Goal: Information Seeking & Learning: Learn about a topic

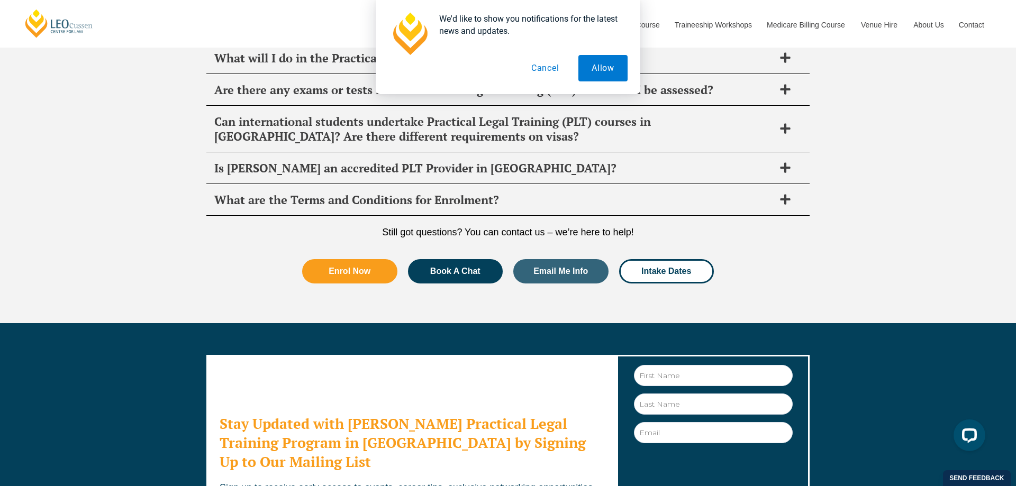
scroll to position [5449, 0]
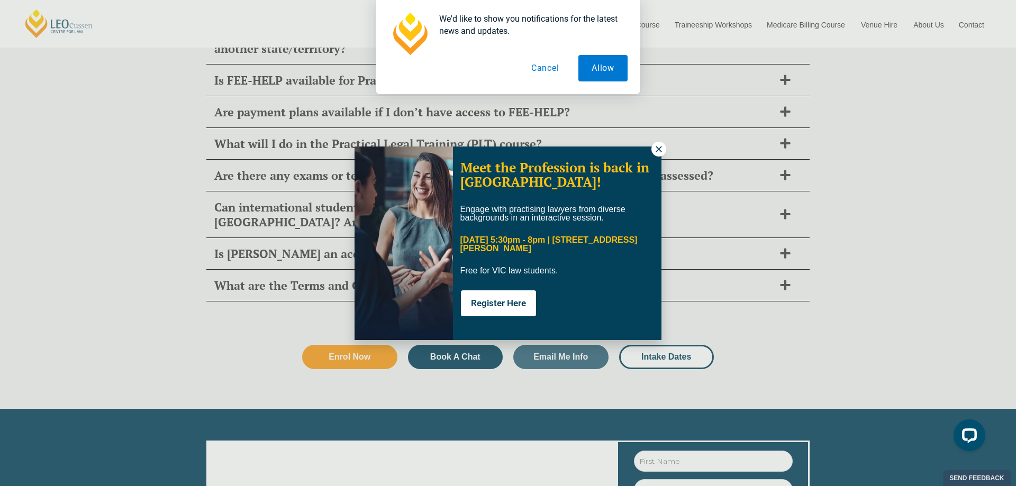
click at [550, 70] on button "Cancel" at bounding box center [545, 68] width 54 height 26
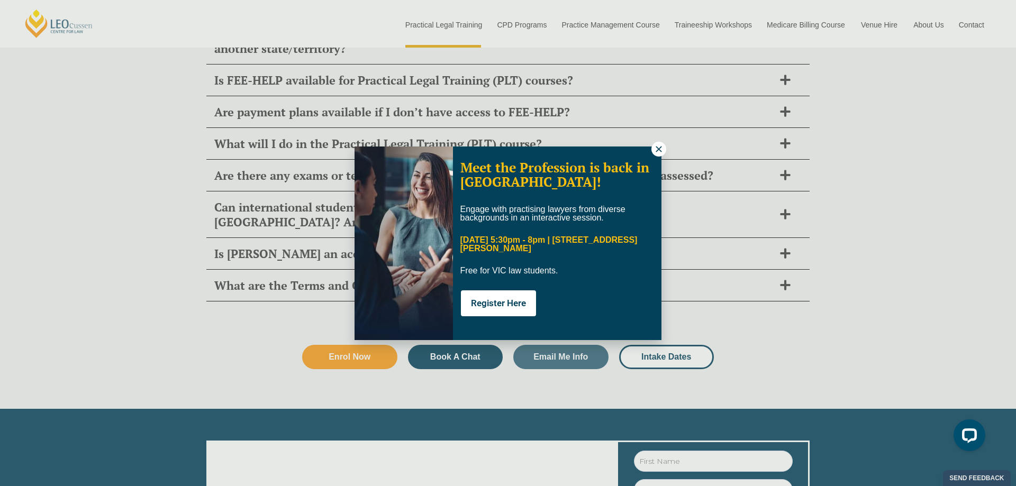
click at [658, 146] on icon at bounding box center [659, 149] width 10 height 10
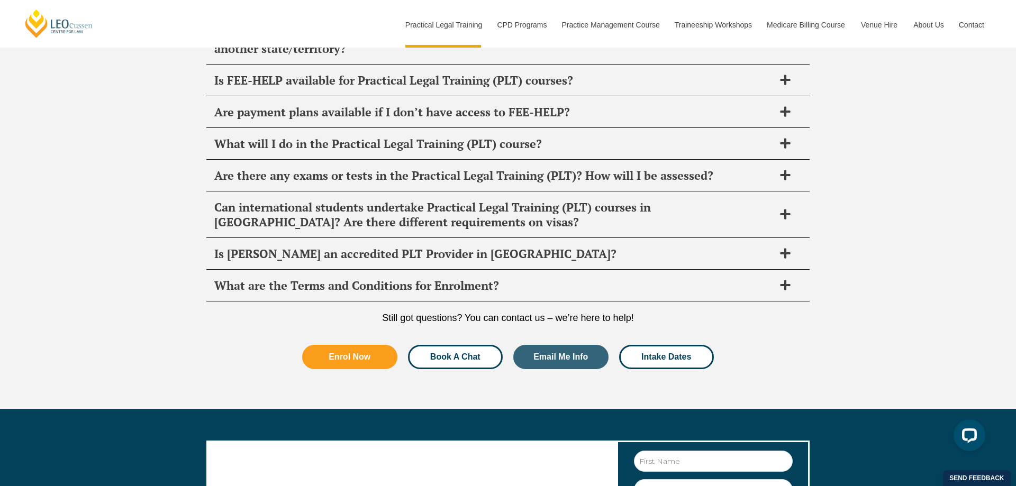
scroll to position [5770, 0]
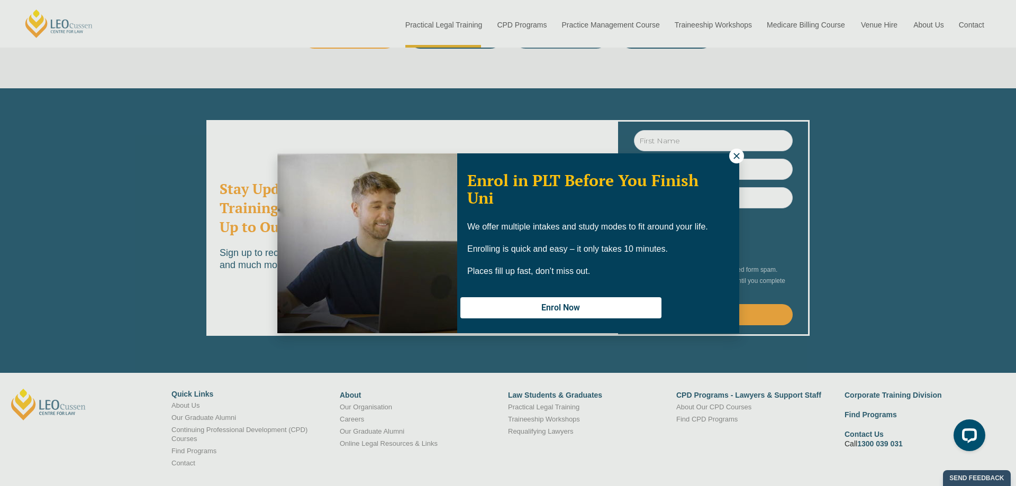
drag, startPoint x: 736, startPoint y: 155, endPoint x: 724, endPoint y: 159, distance: 12.7
click at [736, 155] on icon at bounding box center [737, 156] width 10 height 10
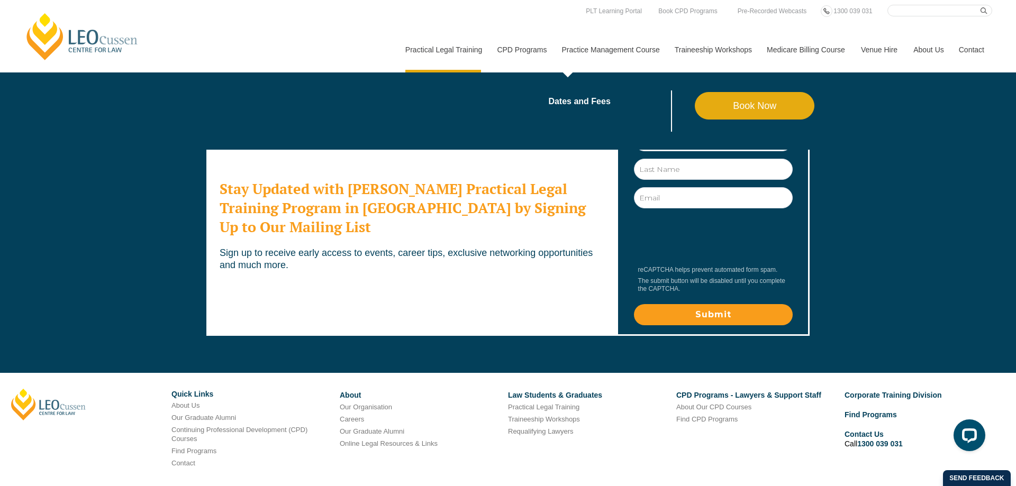
click at [571, 95] on li "Dates and Fees" at bounding box center [621, 110] width 147 height 41
click at [575, 107] on li "Dates and Fees" at bounding box center [621, 110] width 147 height 41
click at [571, 103] on link "Dates and Fees" at bounding box center [621, 101] width 147 height 8
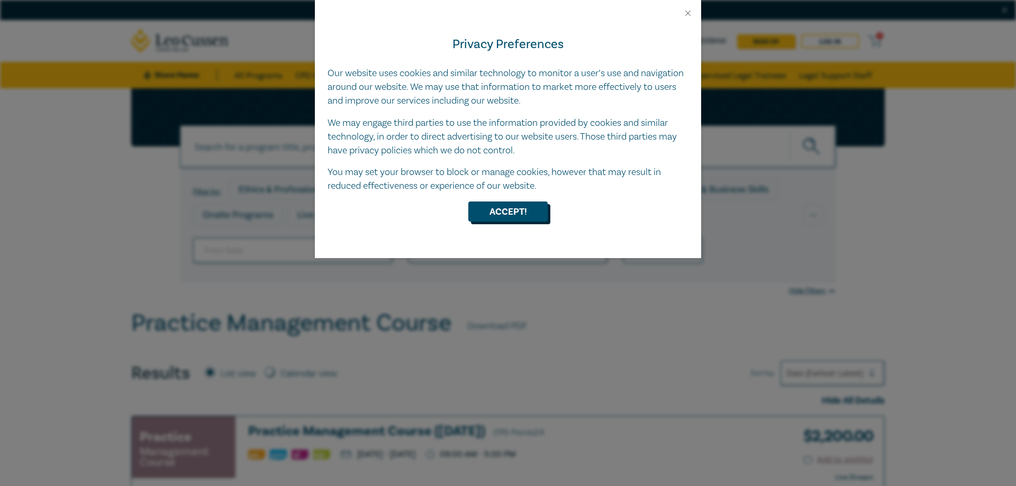
click at [510, 214] on button "Accept!" at bounding box center [507, 212] width 79 height 20
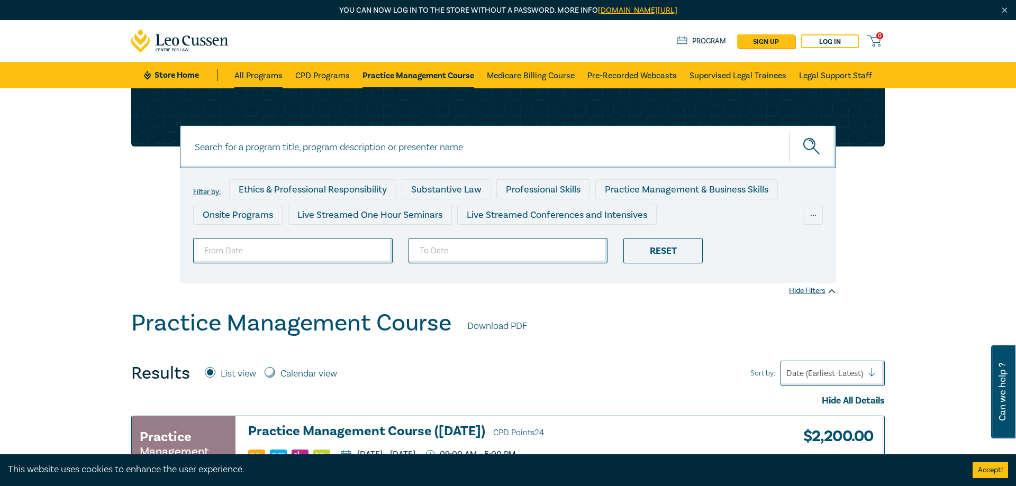
click at [246, 77] on link "All Programs" at bounding box center [258, 75] width 48 height 26
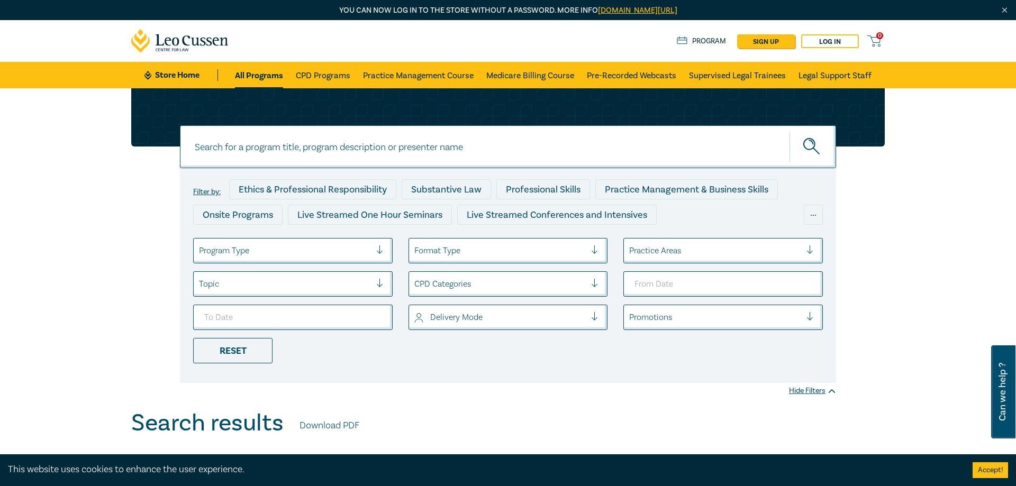
click at [180, 78] on link "Store Home" at bounding box center [181, 75] width 74 height 12
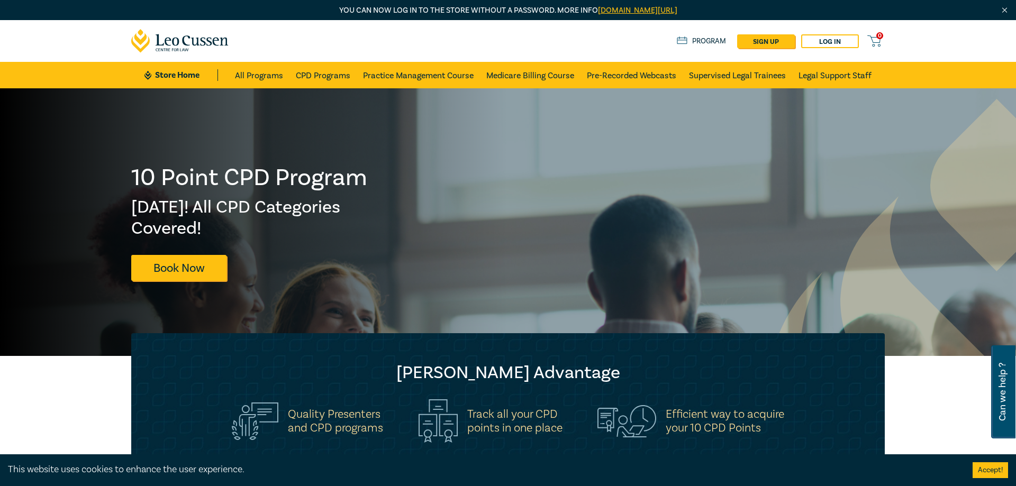
click at [194, 47] on icon at bounding box center [180, 41] width 98 height 24
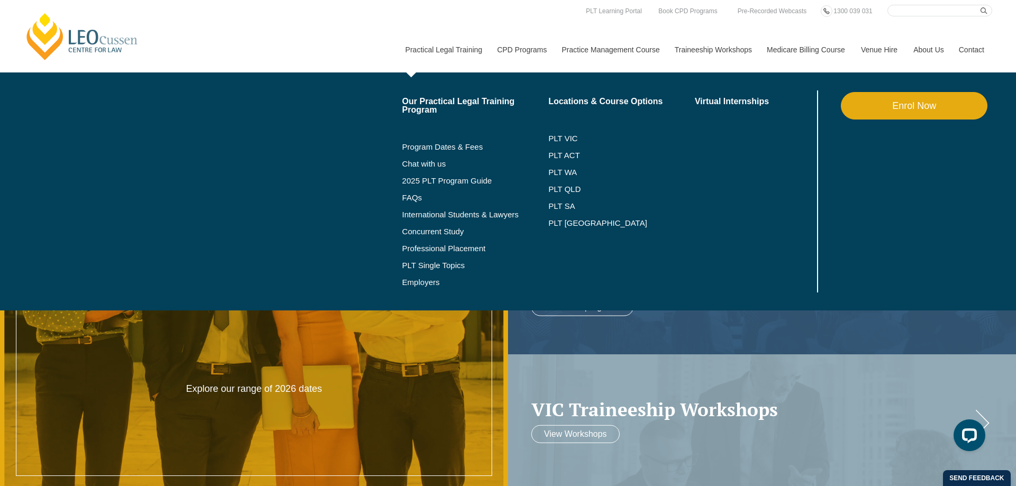
click at [551, 146] on li "PLT VIC" at bounding box center [621, 138] width 147 height 17
click at [559, 143] on link "PLT VIC" at bounding box center [621, 138] width 147 height 8
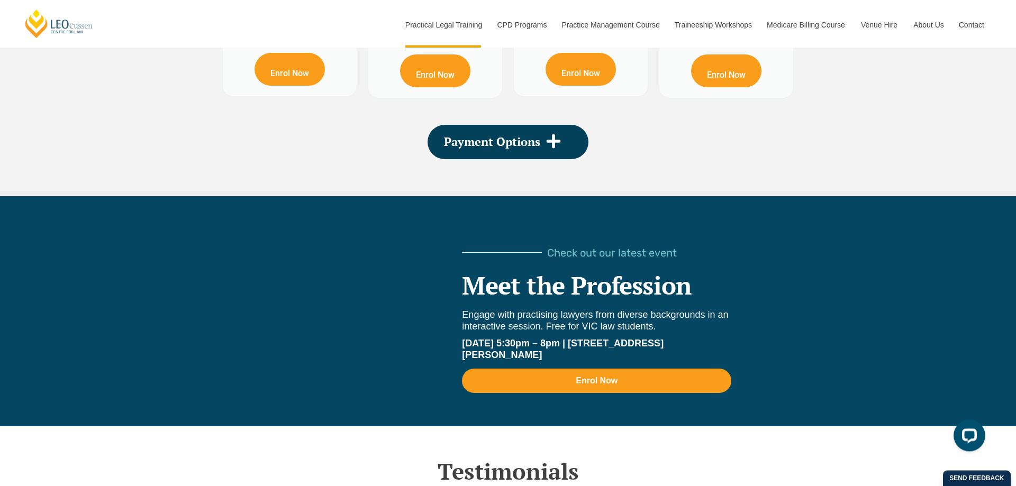
scroll to position [2212, 0]
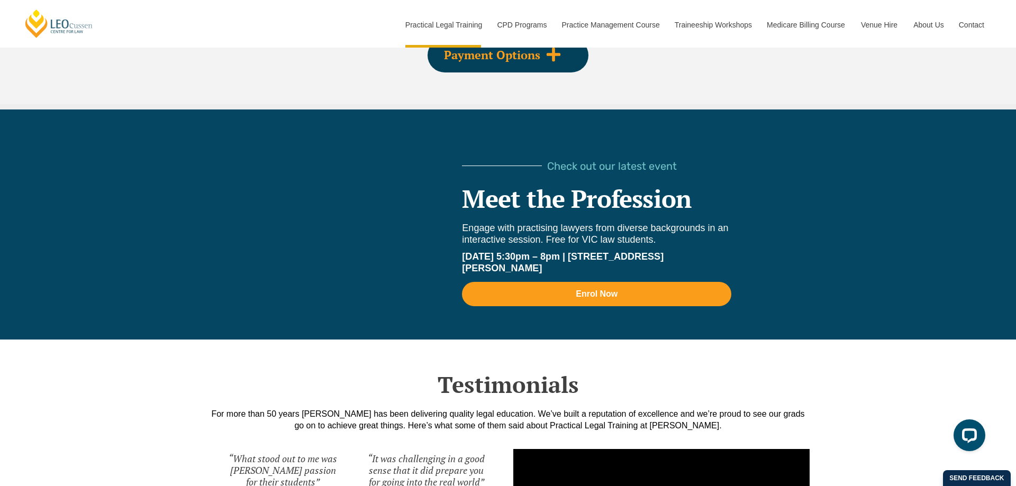
click at [519, 61] on span "Payment Options" at bounding box center [492, 55] width 96 height 12
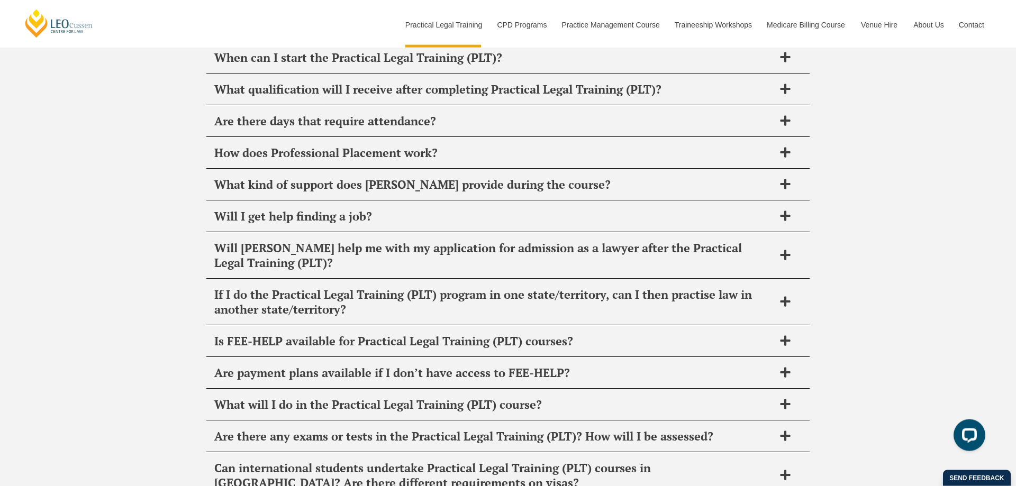
scroll to position [5396, 0]
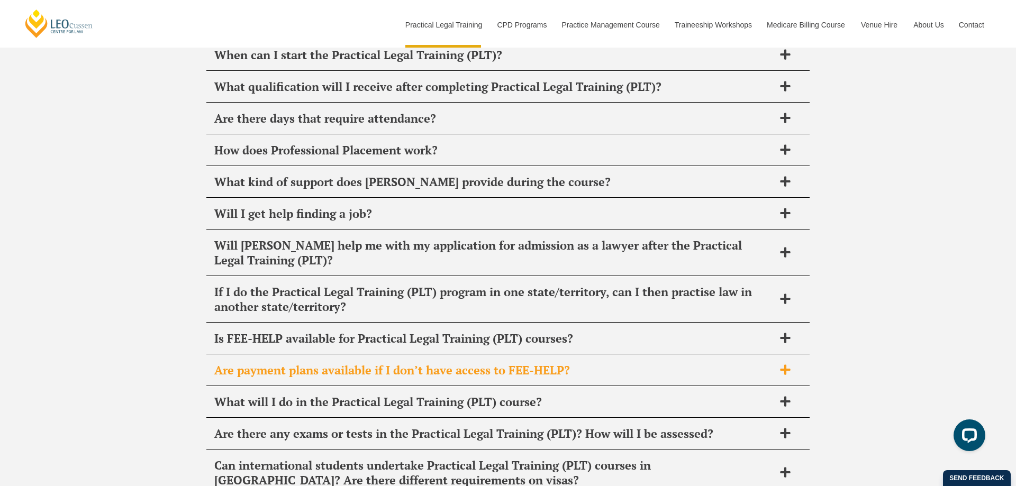
click at [300, 355] on div "Are payment plans available if I don’t have access to FEE-HELP?" at bounding box center [507, 370] width 603 height 31
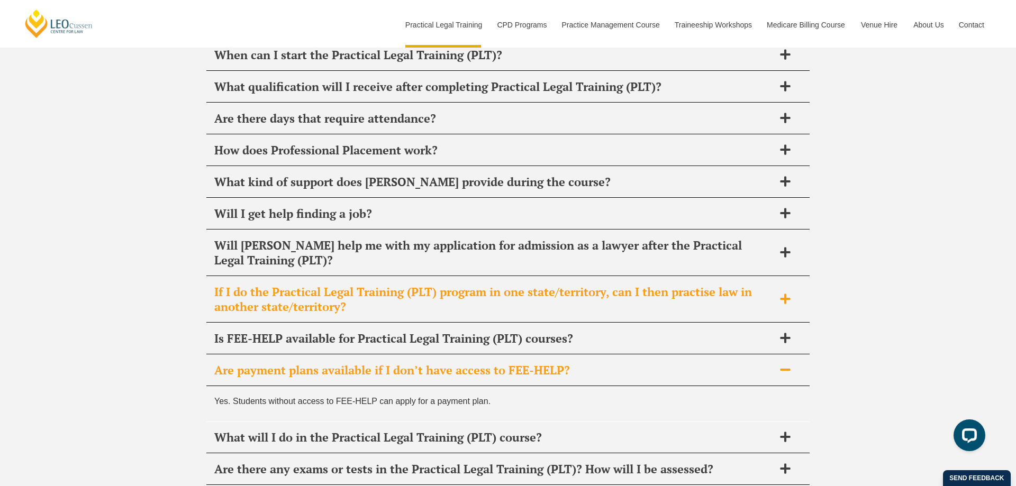
click at [306, 285] on h2 "If I do the Practical Legal Training (PLT) program in one state/territory, can …" at bounding box center [494, 300] width 560 height 30
